Goal: Find specific page/section: Find specific page/section

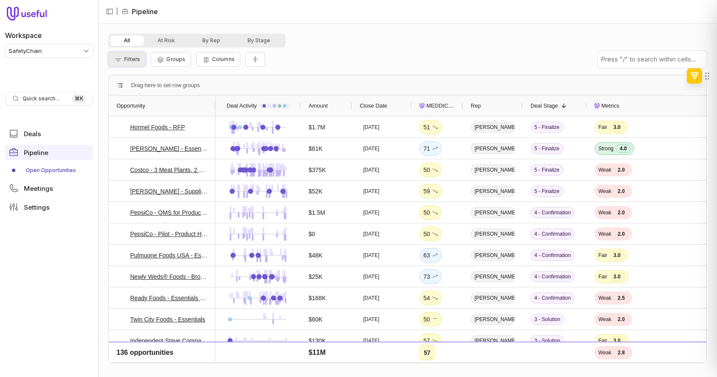
click at [129, 64] on button "Filters" at bounding box center [126, 59] width 37 height 15
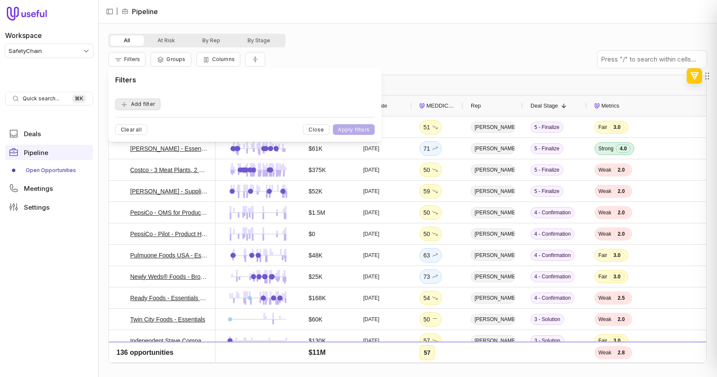
click at [139, 106] on button "Add filter" at bounding box center [137, 105] width 45 height 12
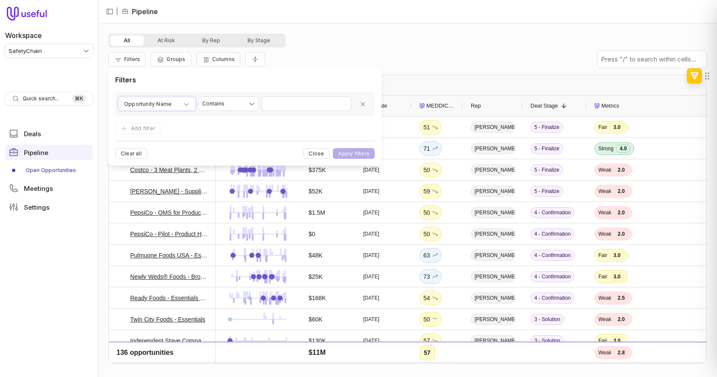
click at [139, 106] on span "Opportunity Name" at bounding box center [147, 104] width 47 height 10
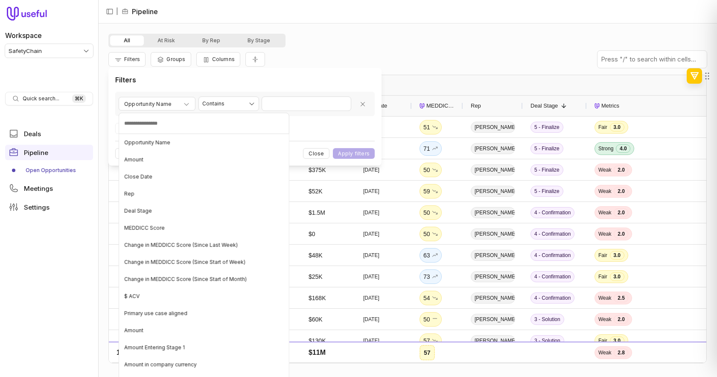
click at [139, 106] on html "Workspace SafetyChain Quick search... ⌘ K Deals Pipeline Open Opportunities Mee…" at bounding box center [358, 188] width 717 height 377
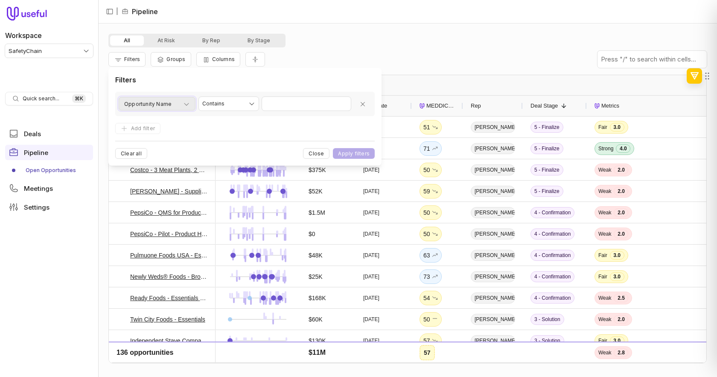
click at [179, 102] on div "Opportunity Name" at bounding box center [157, 104] width 66 height 10
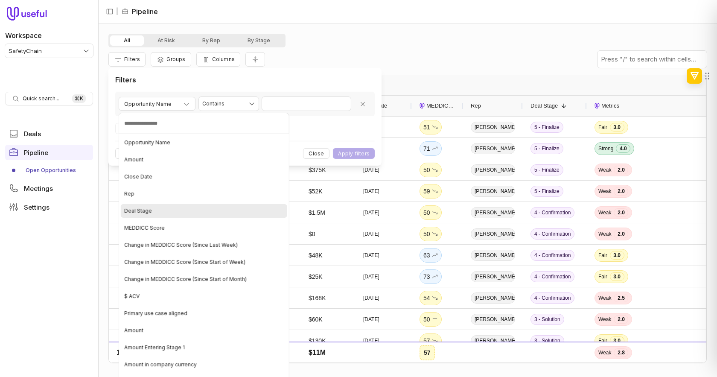
click at [172, 214] on div "Deal Stage" at bounding box center [204, 211] width 166 height 14
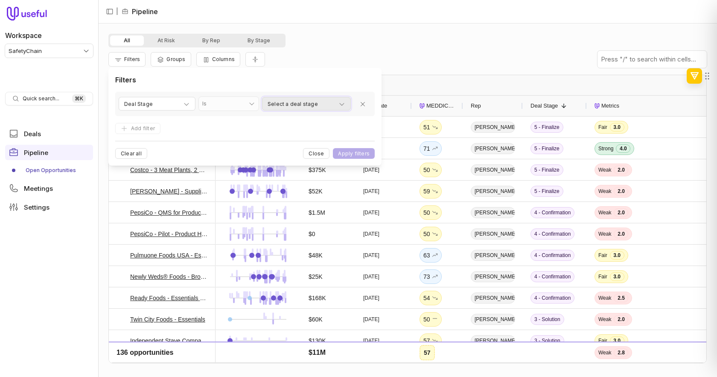
click at [287, 104] on span "Select a deal stage" at bounding box center [292, 104] width 50 height 10
click at [287, 104] on html "Workspace SafetyChain Quick search... ⌘ K Deals Pipeline Open Opportunities Mee…" at bounding box center [358, 188] width 717 height 377
click at [142, 106] on span "Deal Stage" at bounding box center [138, 104] width 29 height 10
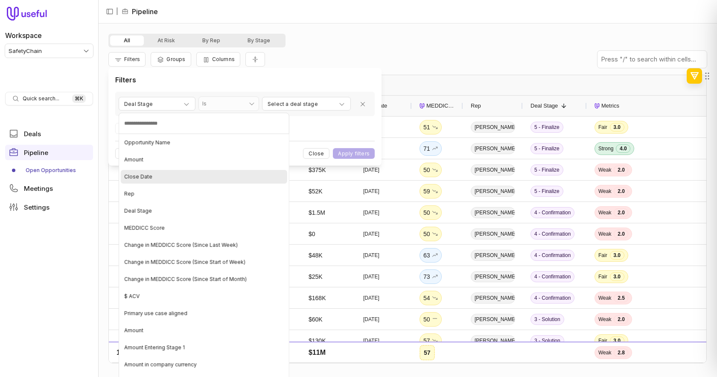
click at [154, 179] on div "Close Date" at bounding box center [204, 177] width 166 height 14
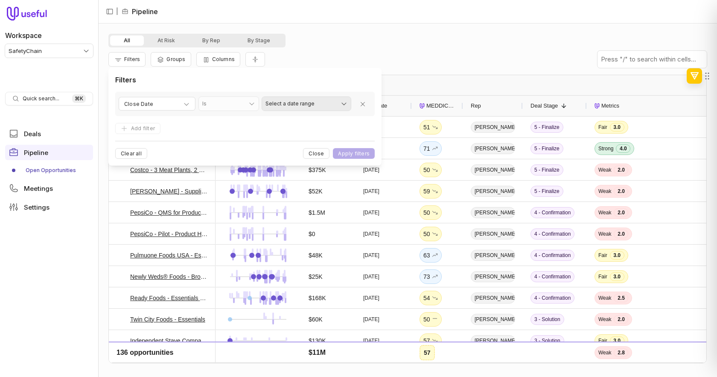
click at [287, 104] on html "Workspace SafetyChain Quick search... ⌘ K Deals Pipeline Open Opportunities Mee…" at bounding box center [358, 188] width 717 height 377
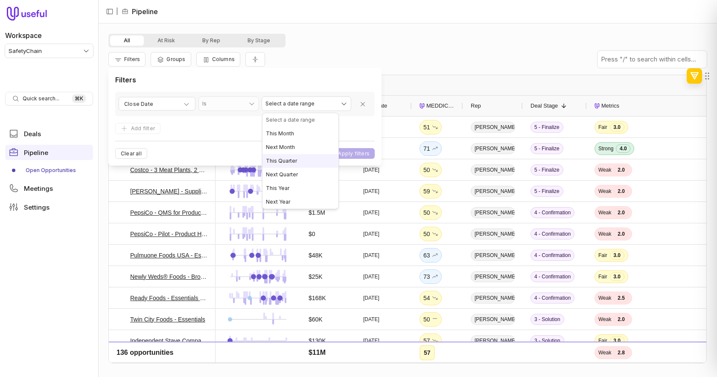
select select "**********"
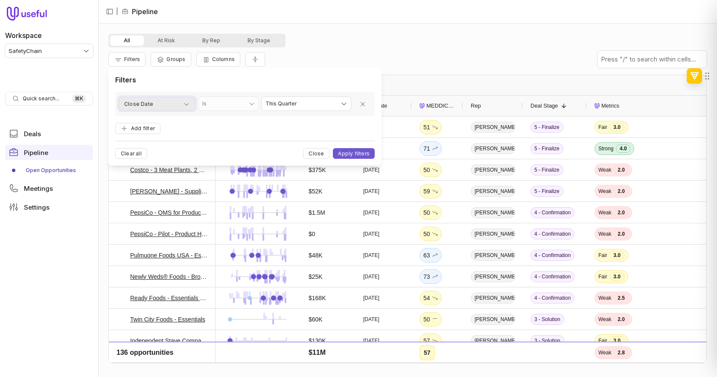
click at [179, 103] on div "Close Date" at bounding box center [157, 104] width 66 height 10
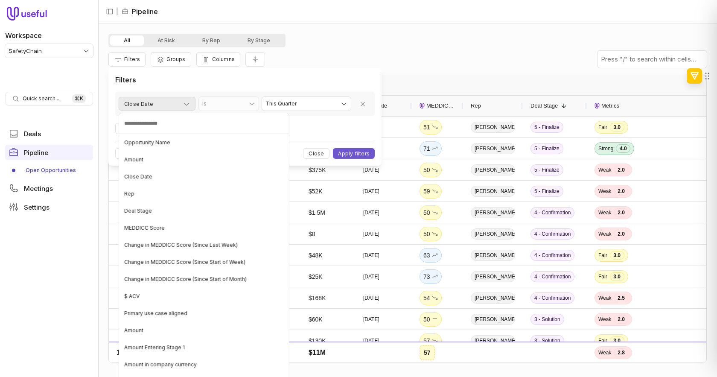
click at [179, 103] on html "Workspace SafetyChain Quick search... ⌘ K Deals Pipeline Open Opportunities Mee…" at bounding box center [358, 188] width 717 height 377
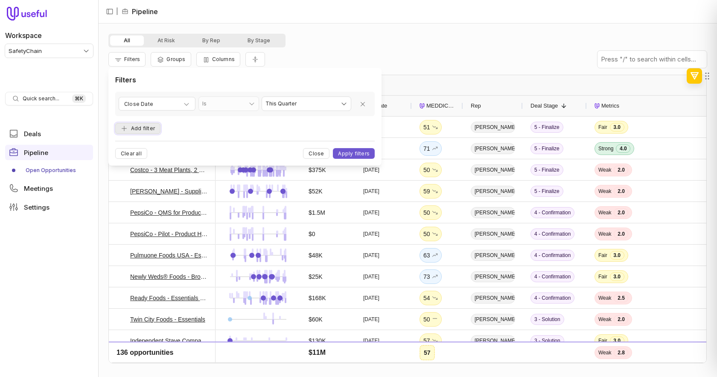
click at [141, 131] on button "Add filter" at bounding box center [137, 129] width 45 height 12
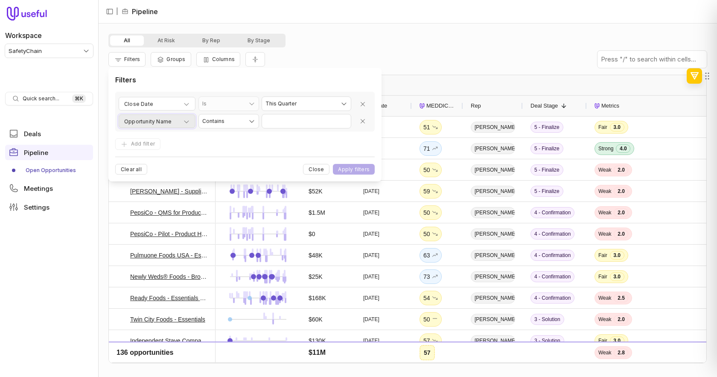
click at [155, 120] on span "Opportunity Name" at bounding box center [147, 121] width 47 height 10
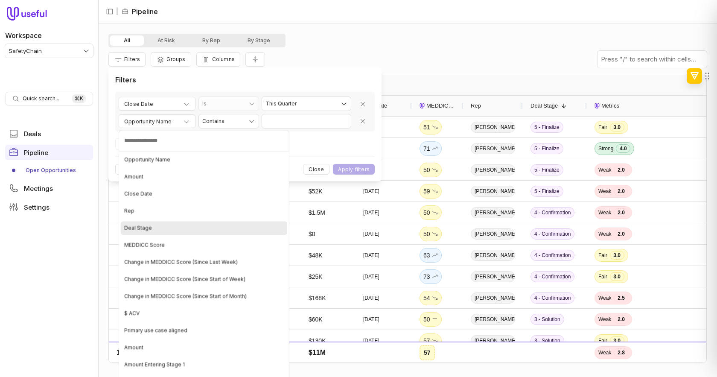
click at [159, 232] on div "Deal Stage" at bounding box center [204, 228] width 166 height 14
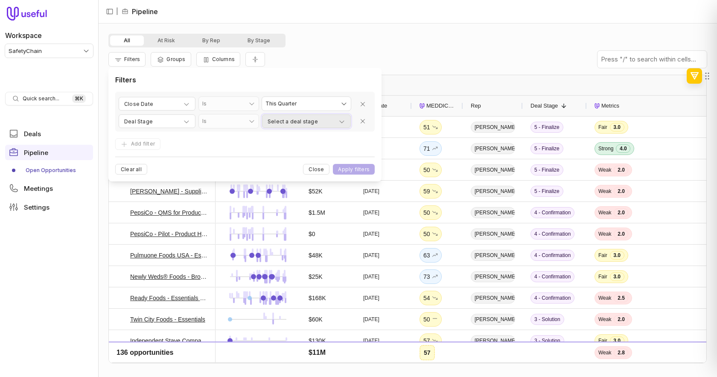
click at [272, 120] on span "Select a deal stage" at bounding box center [292, 121] width 50 height 10
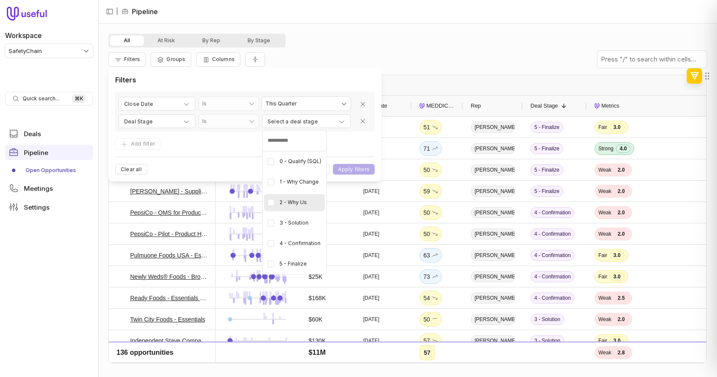
click at [271, 203] on Us "button" at bounding box center [270, 202] width 7 height 7
click at [270, 223] on Solution "button" at bounding box center [270, 222] width 7 height 7
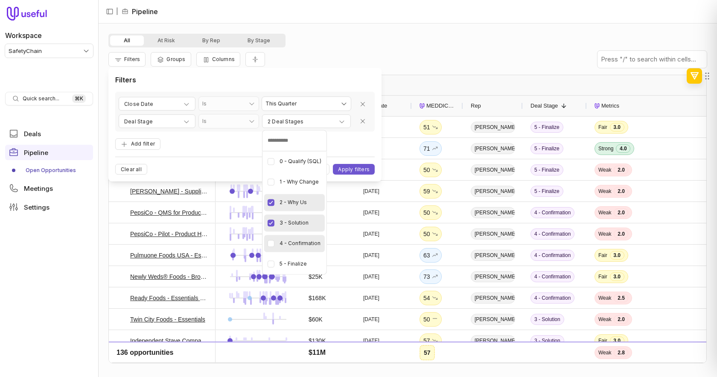
click at [270, 242] on Confirmation "button" at bounding box center [270, 243] width 7 height 7
click at [270, 264] on Finalize "button" at bounding box center [270, 263] width 7 height 7
click at [210, 145] on html "Workspace SafetyChain Quick search... ⌘ K Deals Pipeline Open Opportunities Mee…" at bounding box center [358, 188] width 717 height 377
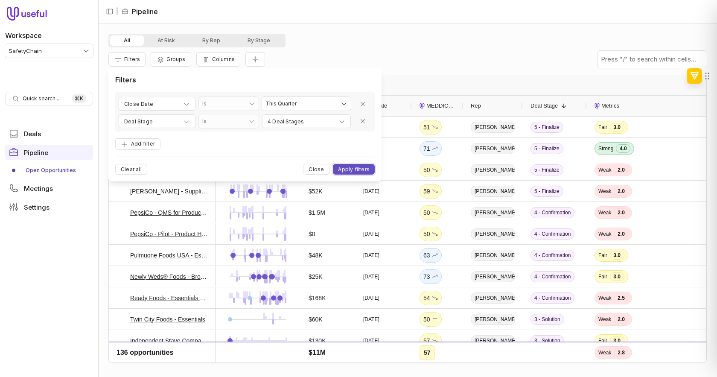
click at [340, 168] on button "Apply filters" at bounding box center [354, 169] width 42 height 11
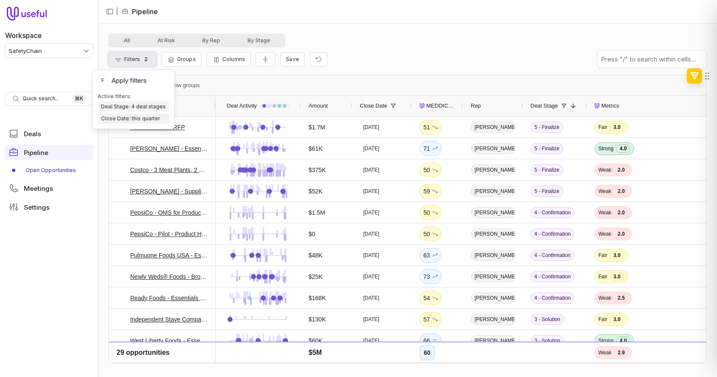
click at [136, 62] on button "Filters 2" at bounding box center [132, 59] width 48 height 15
click at [422, 70] on div "Filters 2 Groups Columns Save" at bounding box center [407, 59] width 598 height 24
click at [430, 106] on span "MEDDICC Score" at bounding box center [440, 106] width 29 height 10
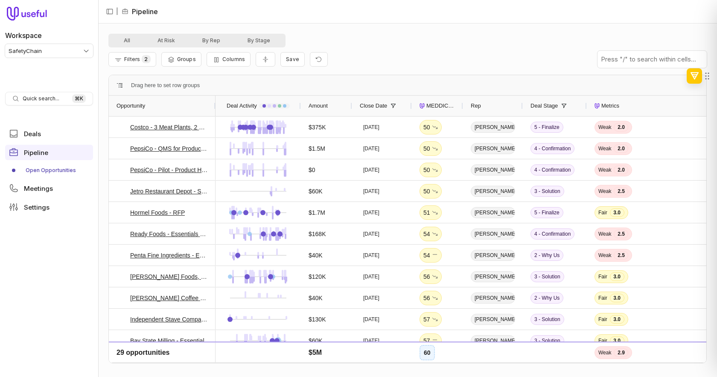
click at [430, 105] on span "MEDDICC Score" at bounding box center [440, 106] width 29 height 10
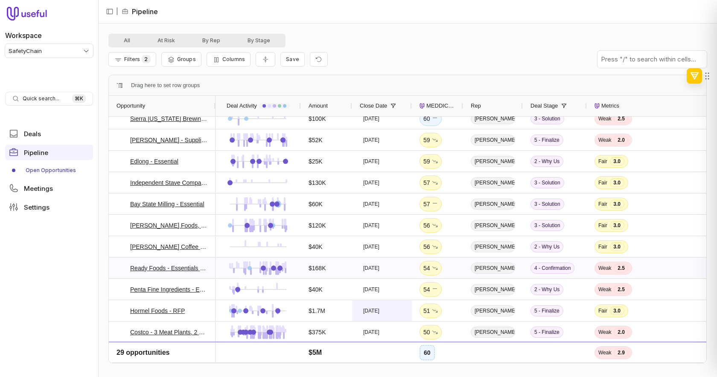
scroll to position [325, 0]
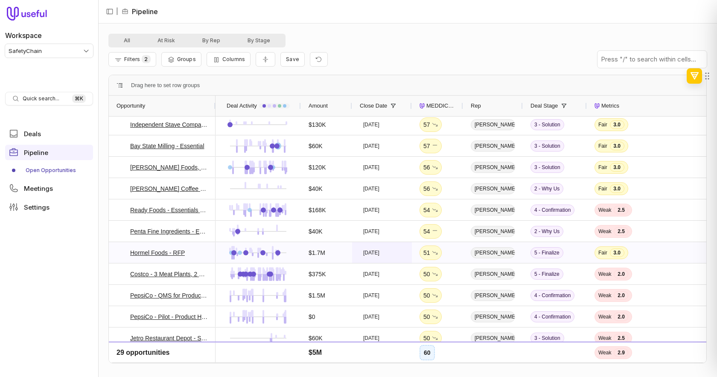
click at [373, 253] on time "[DATE]" at bounding box center [371, 252] width 16 height 7
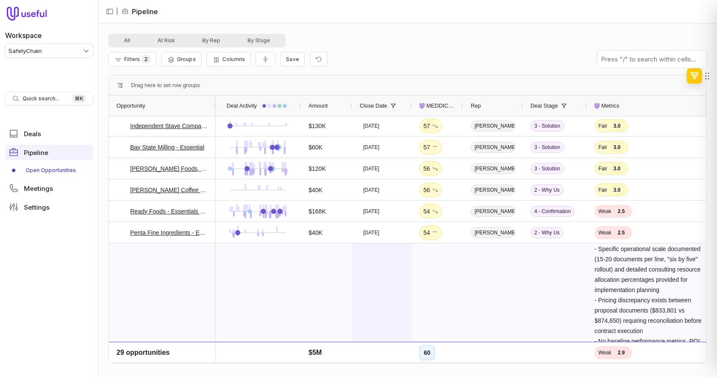
click at [372, 253] on div "[DATE]" at bounding box center [382, 362] width 60 height 238
